Goal: Transaction & Acquisition: Purchase product/service

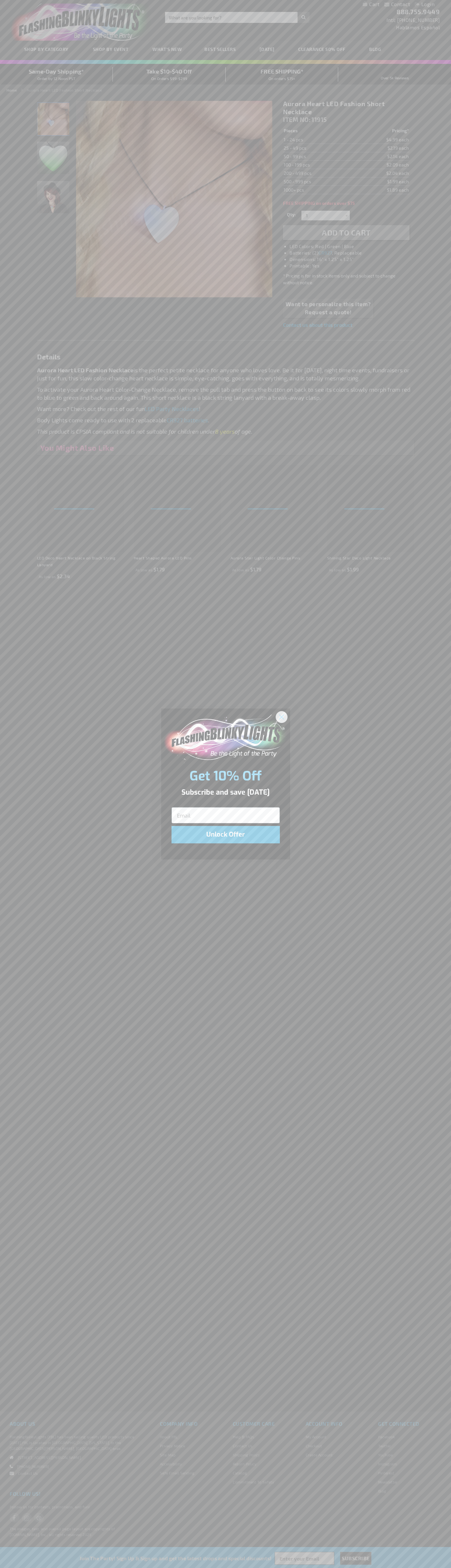
click at [282, 717] on icon "Close dialog" at bounding box center [281, 717] width 5 height 5
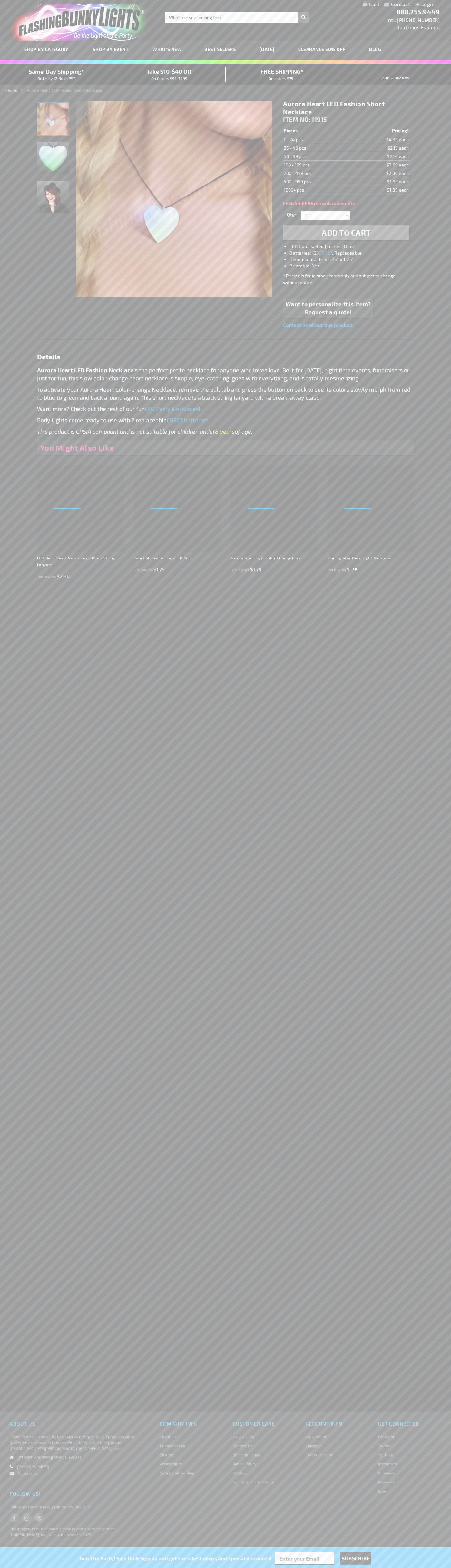
click at [353, 247] on li "LED Colors: Red | Green | Blue" at bounding box center [352, 246] width 126 height 6
click at [346, 233] on span "Add to Cart" at bounding box center [346, 232] width 49 height 9
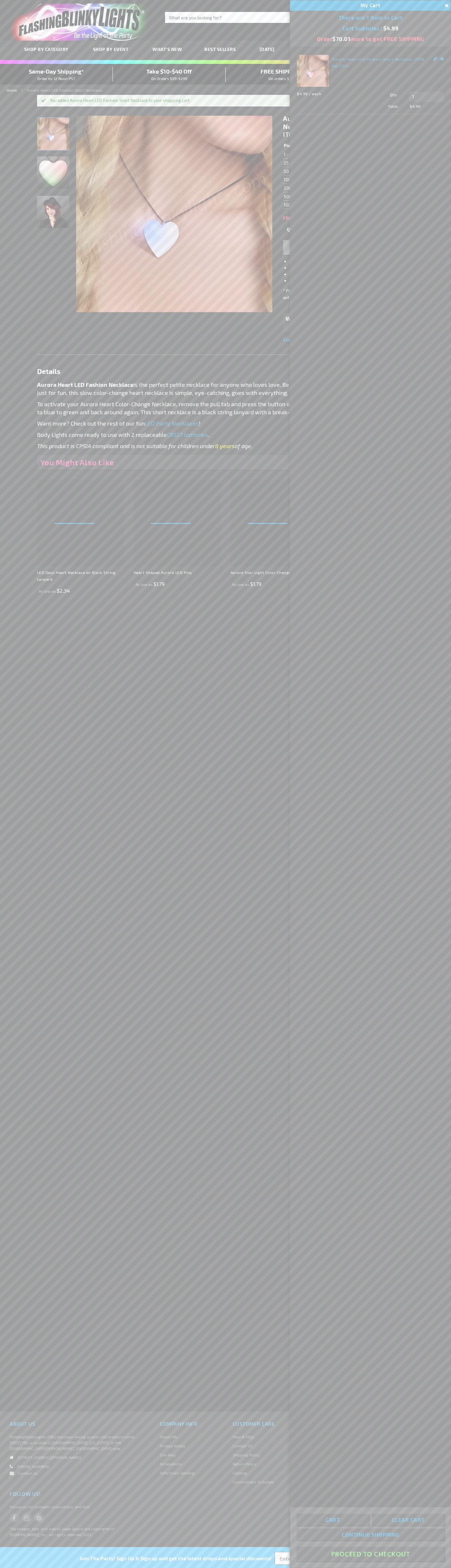
click at [370, 1554] on button "Proceed To Checkout" at bounding box center [370, 1554] width 148 height 15
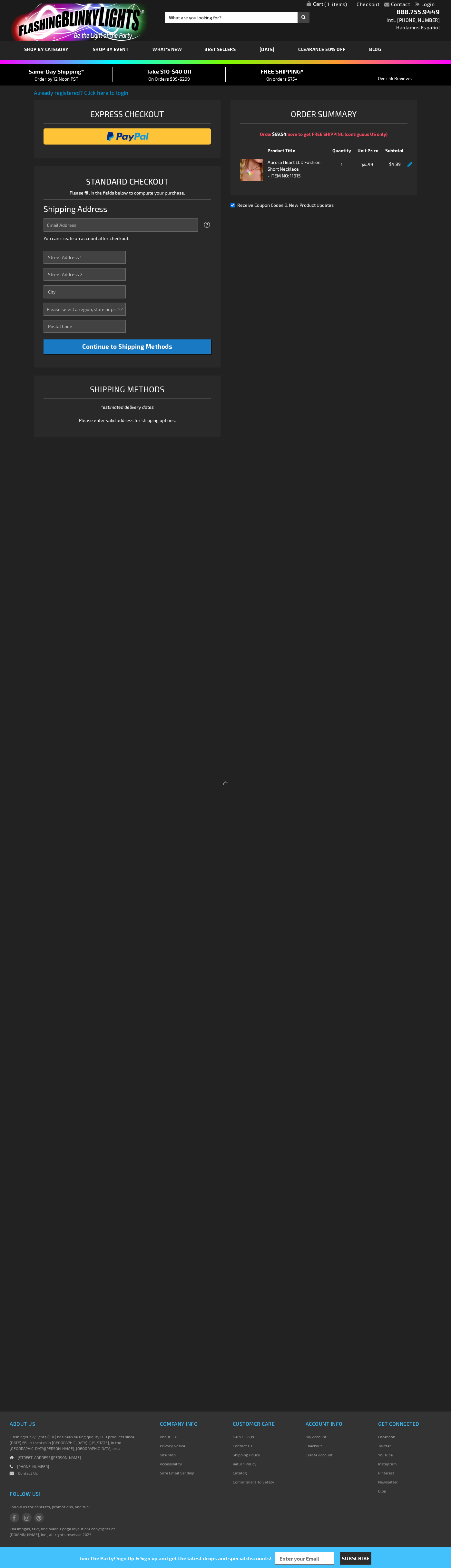
select select "US"
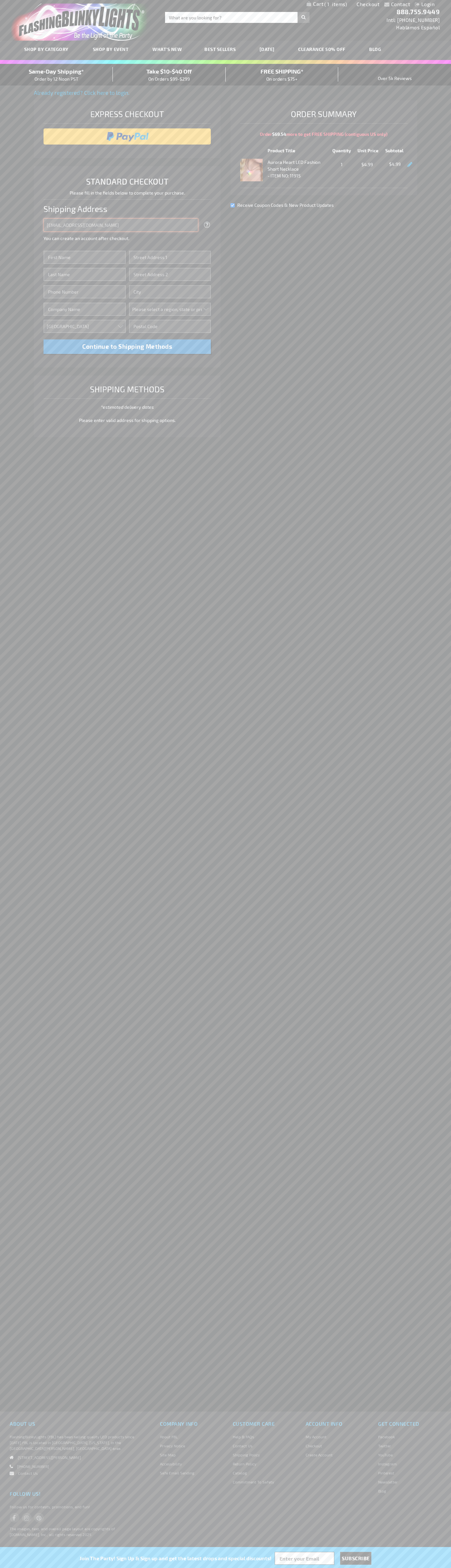
type input "johnsmith005@storebotmail.joonix.net"
type input "John"
type input "2332 Galiano Street"
type input "First floor"
type input "coral gables"
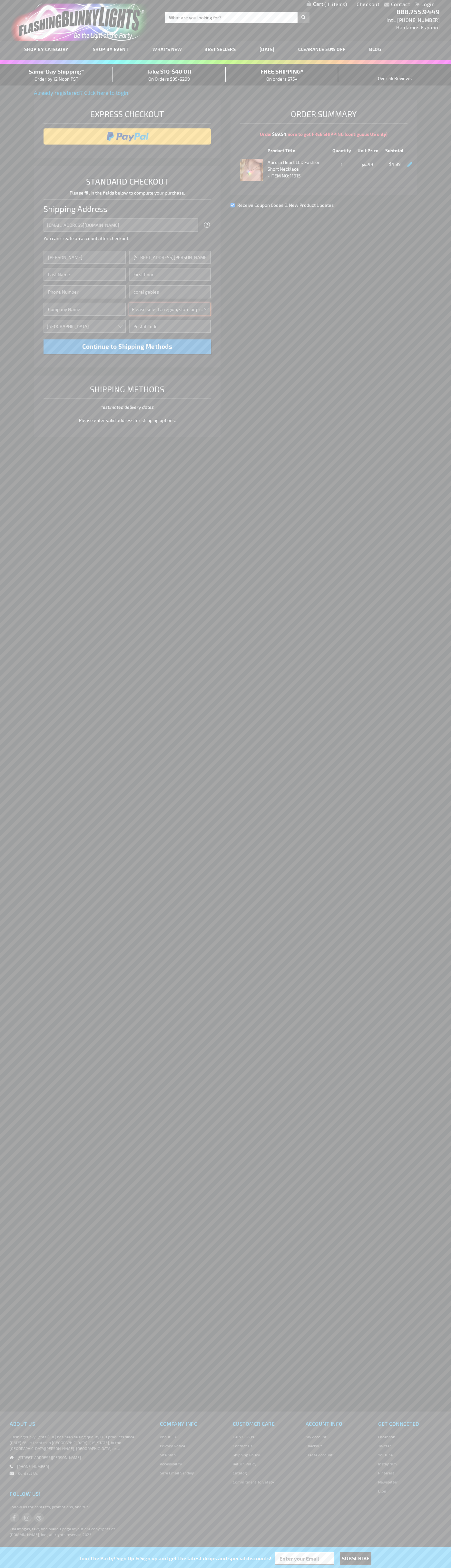
select select "18"
type input "33134"
type input "Smith"
type input "6502530000"
type input "John Smith"
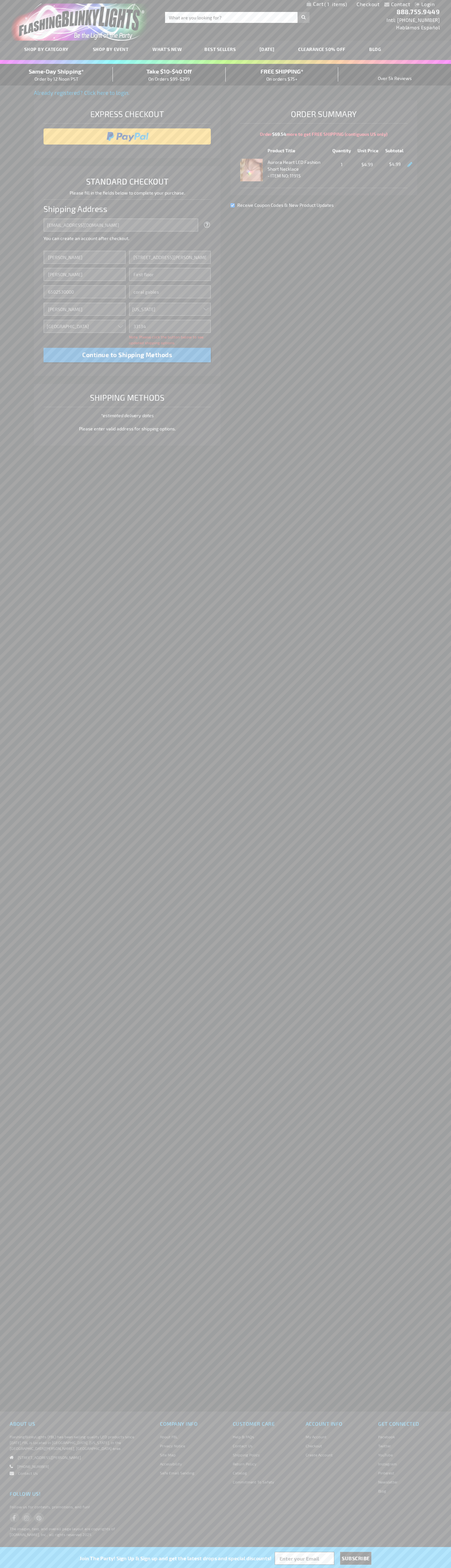
click at [56, 75] on div "Same-Day Shipping* Order by 12 Noon PST" at bounding box center [56, 74] width 113 height 15
click at [128, 137] on input "image" at bounding box center [128, 136] width 161 height 13
